Goal: Check status: Check status

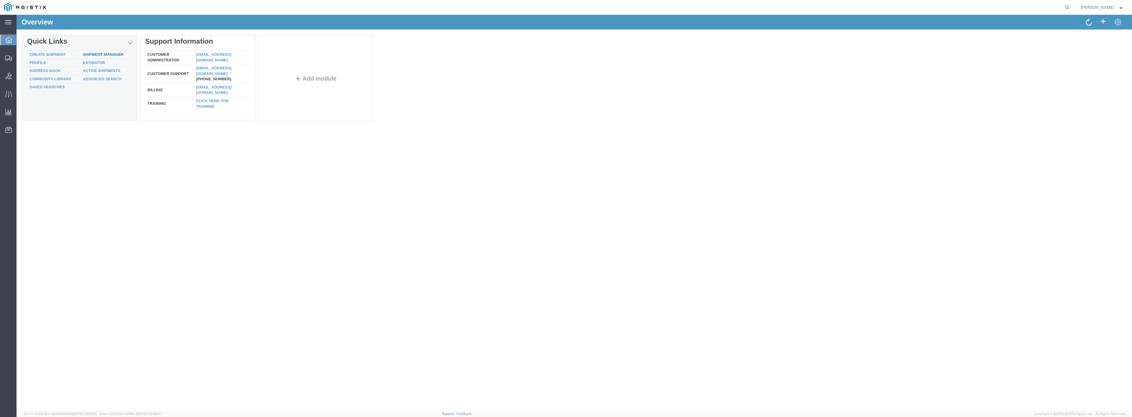
click at [105, 53] on link "Shipment Manager" at bounding box center [103, 54] width 41 height 4
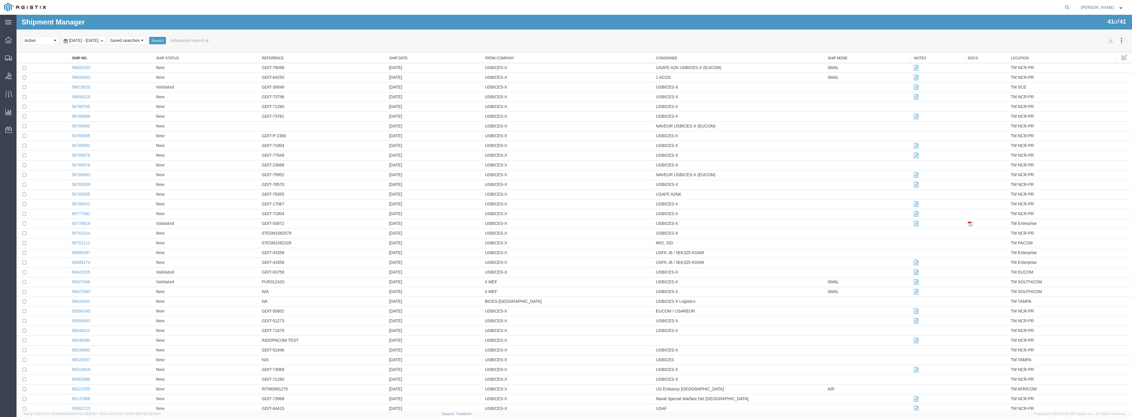
click at [105, 39] on div "[DATE] - [DATE]" at bounding box center [84, 40] width 44 height 8
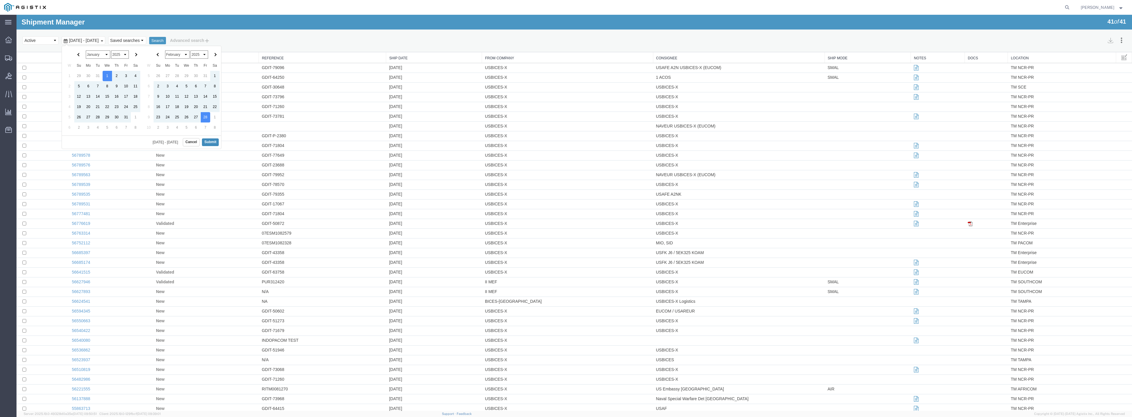
click at [209, 142] on button "Submit" at bounding box center [210, 141] width 17 height 7
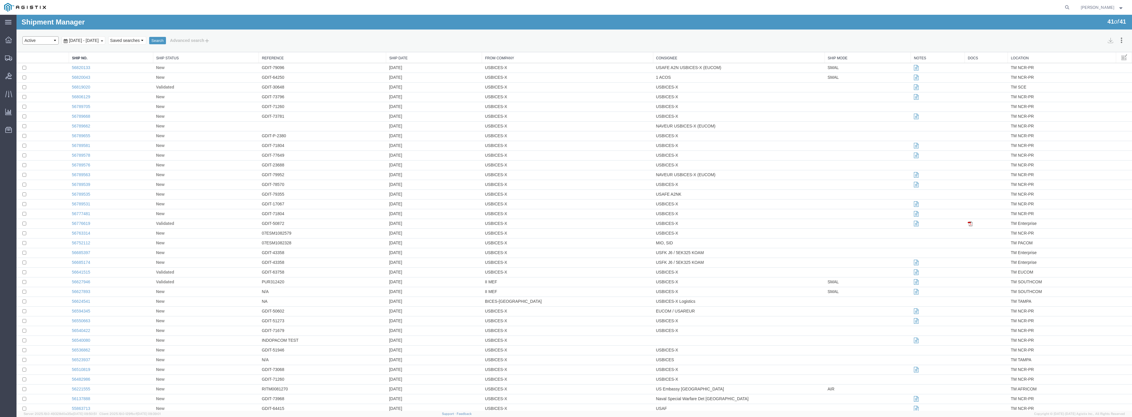
select select "ALL"
click at [166, 39] on button "Search" at bounding box center [157, 41] width 17 height 8
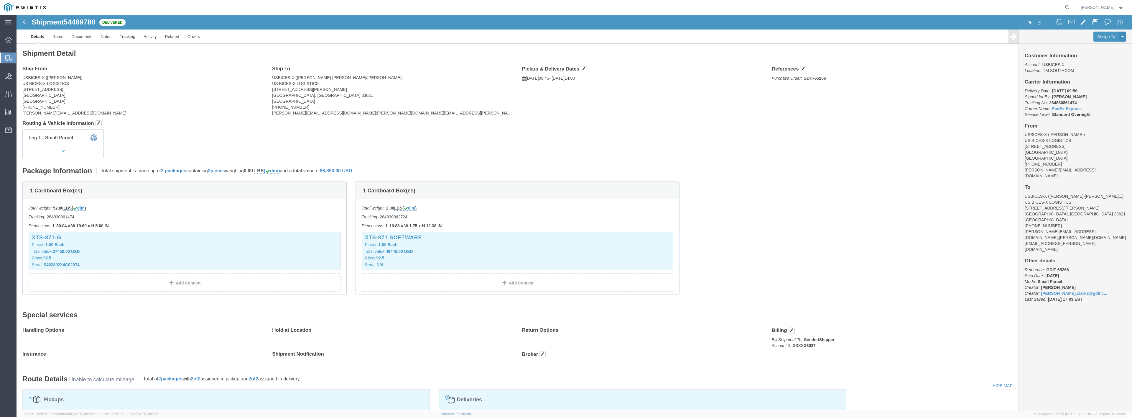
drag, startPoint x: 1, startPoint y: 16, endPoint x: 70, endPoint y: 310, distance: 302.3
click form "Shipment 54489780 Delivered Details Rates Documents Notes Tracking Activity Rel…"
drag, startPoint x: 463, startPoint y: 140, endPoint x: 454, endPoint y: 128, distance: 15.2
click div "Leg 1 - Small Parcel"
click h4 "Routing & Vehicle Information"
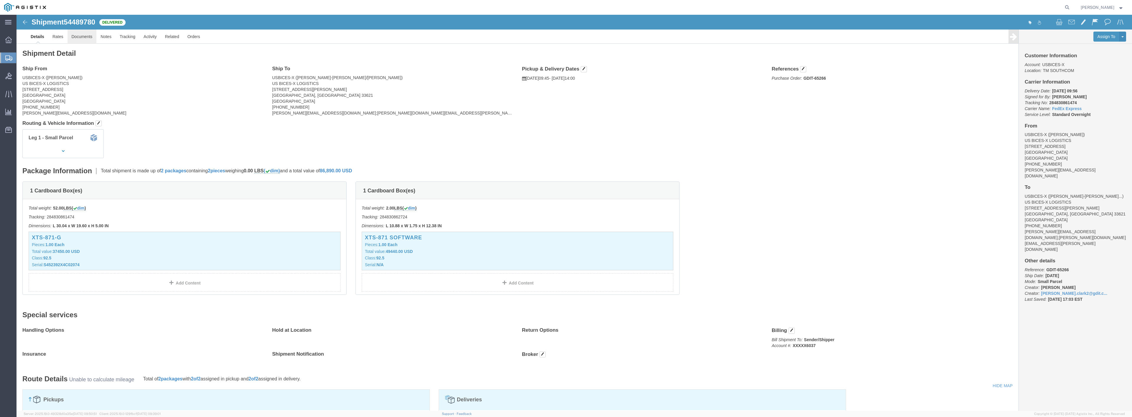
click link "Documents"
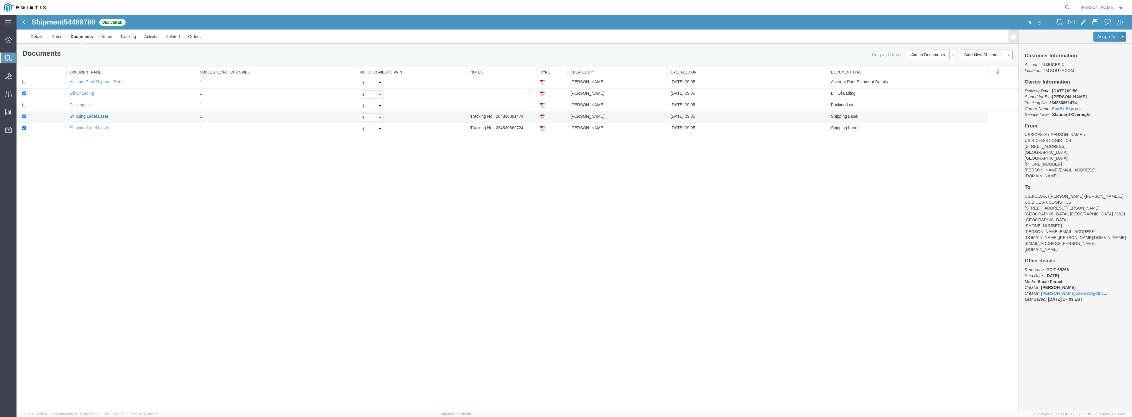
click at [91, 116] on link "Shipping Label Laser" at bounding box center [89, 116] width 39 height 5
drag, startPoint x: 495, startPoint y: 117, endPoint x: 525, endPoint y: 115, distance: 30.1
click at [525, 115] on td "Tracking No.: 284830861474" at bounding box center [502, 117] width 70 height 11
